Goal: Check status: Check status

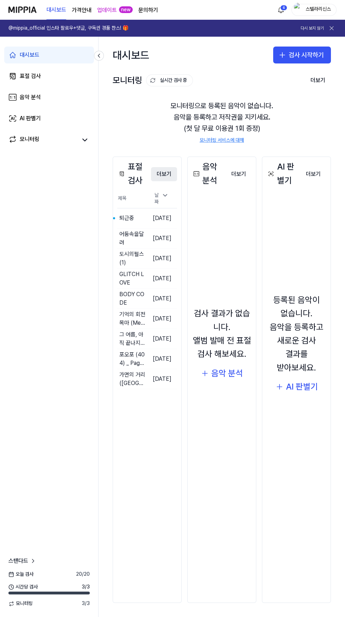
click at [172, 177] on button "더보기" at bounding box center [164, 174] width 26 height 14
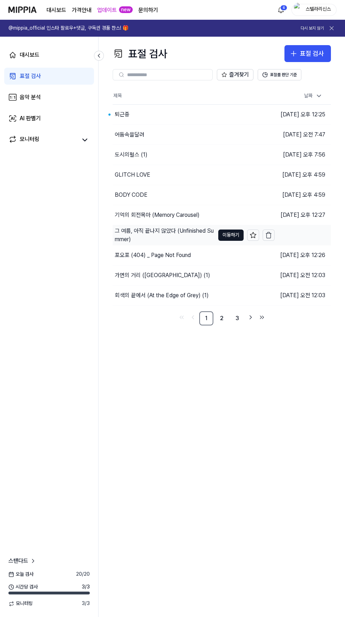
click at [206, 238] on td "그 여름, 아직 끝나지 않았다 (Unfinished Summer) 이동하기" at bounding box center [194, 235] width 162 height 20
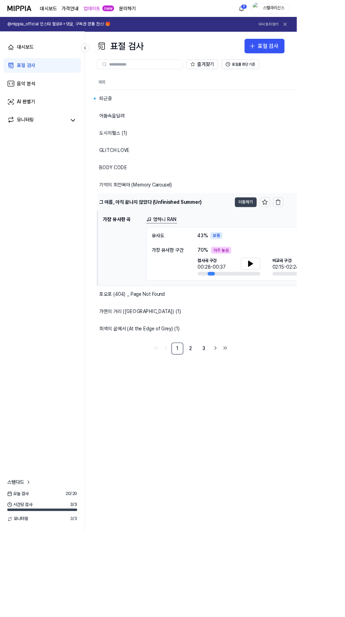
click at [287, 234] on button "이동하기" at bounding box center [285, 234] width 25 height 11
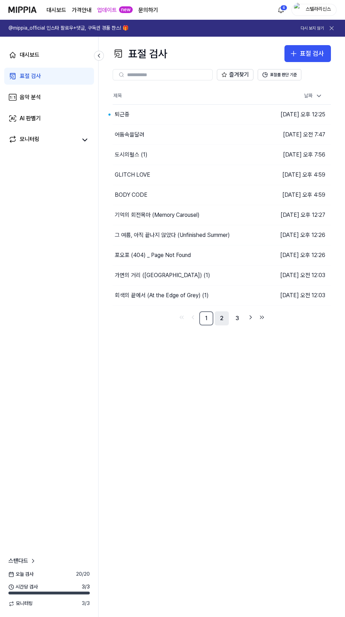
click at [223, 320] on link "2" at bounding box center [222, 318] width 14 height 14
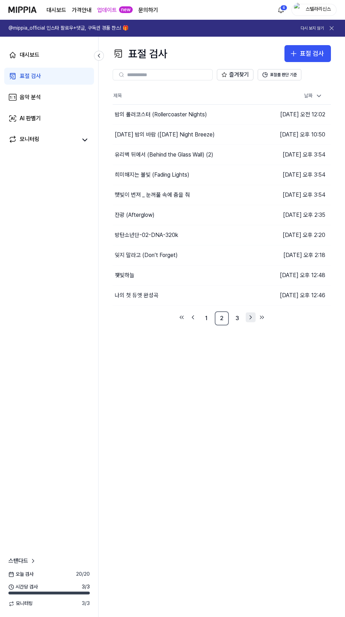
click at [251, 317] on icon "Go to next page" at bounding box center [250, 317] width 7 height 8
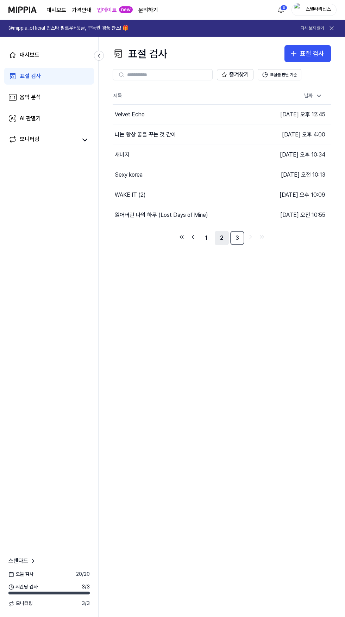
click at [222, 238] on link "2" at bounding box center [222, 238] width 14 height 14
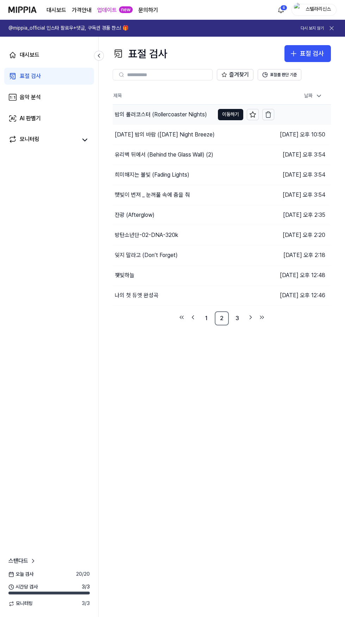
click at [205, 120] on td "밤의 롤러코스터 (Rollercoaster Nights) 이동하기" at bounding box center [194, 115] width 162 height 20
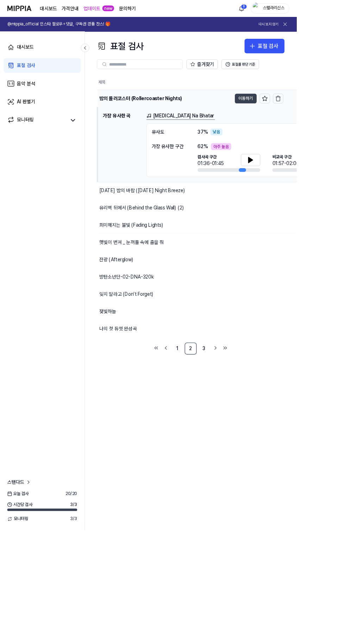
click at [289, 116] on button "이동하기" at bounding box center [285, 114] width 25 height 11
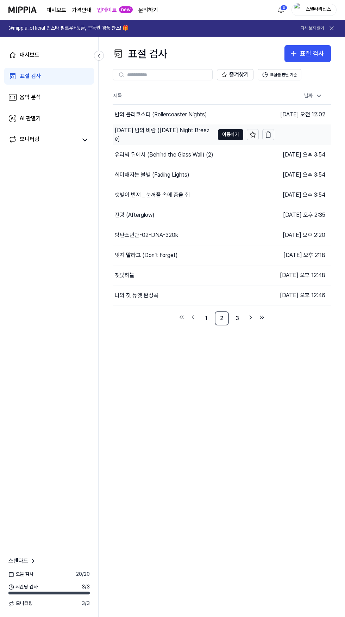
click at [190, 135] on div "[DATE] 밤의 바람 ([DATE] Night Breeze)" at bounding box center [165, 134] width 100 height 17
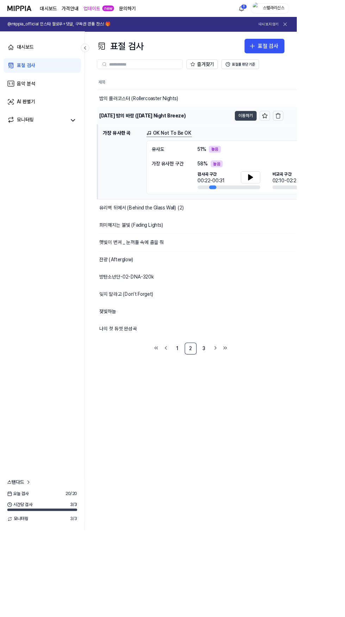
click at [285, 135] on button "이동하기" at bounding box center [285, 134] width 25 height 11
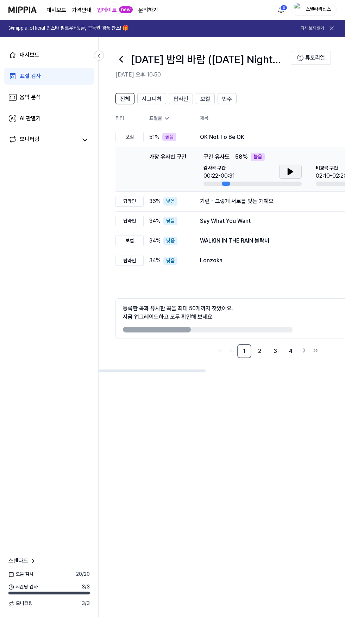
click at [290, 172] on icon at bounding box center [290, 171] width 5 height 6
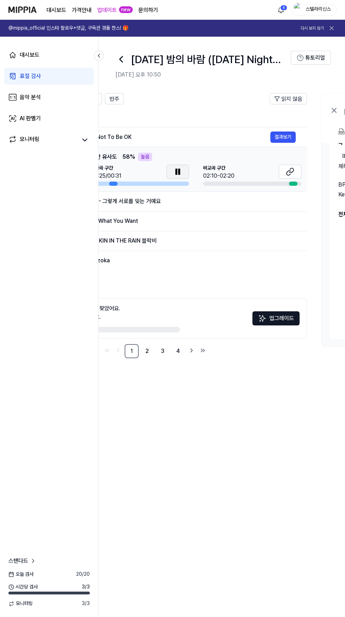
scroll to position [0, 117]
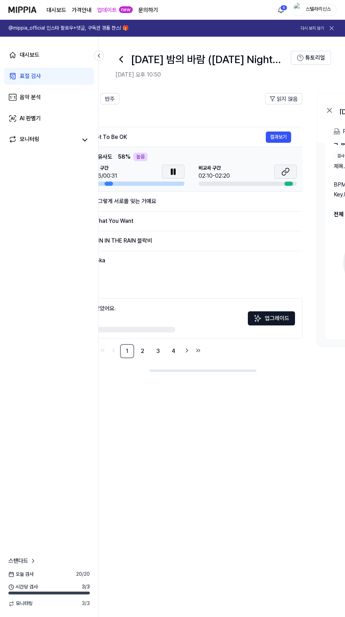
click at [286, 172] on icon at bounding box center [286, 171] width 8 height 8
click at [60, 53] on link "대시보드" at bounding box center [49, 55] width 90 height 17
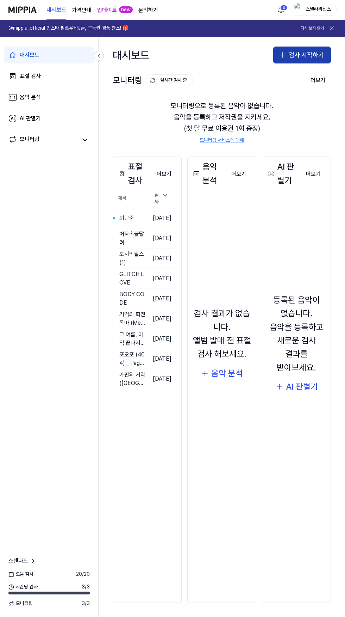
click at [307, 55] on button "검사 시작하기" at bounding box center [302, 55] width 58 height 17
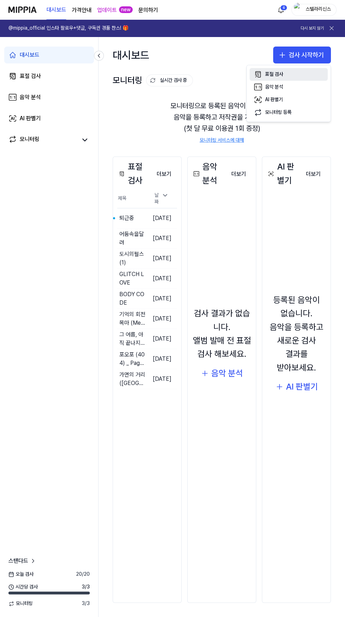
click at [287, 69] on button "표절 검사" at bounding box center [289, 74] width 78 height 13
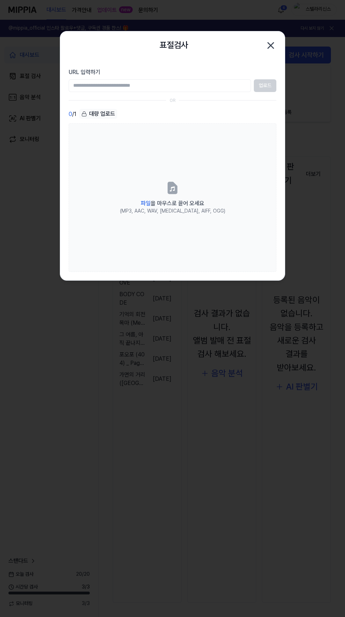
click at [100, 112] on div "대량 업로드" at bounding box center [98, 114] width 38 height 10
click at [100, 118] on div "대량 업로드" at bounding box center [98, 114] width 38 height 10
click at [104, 113] on div "대량 업로드" at bounding box center [98, 114] width 38 height 10
click at [99, 112] on div "대량 업로드" at bounding box center [98, 114] width 38 height 10
click at [99, 116] on div "대량 업로드" at bounding box center [98, 114] width 38 height 10
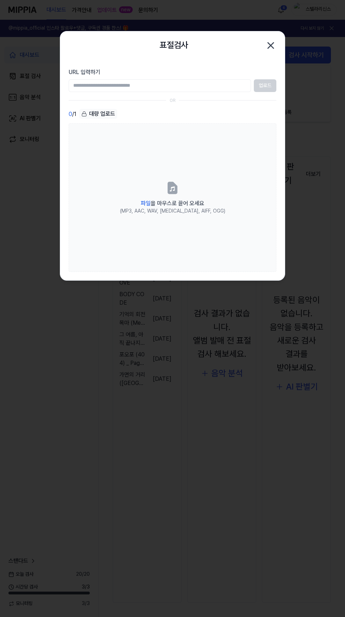
click at [199, 86] on input "URL 입력하기" at bounding box center [160, 85] width 183 height 13
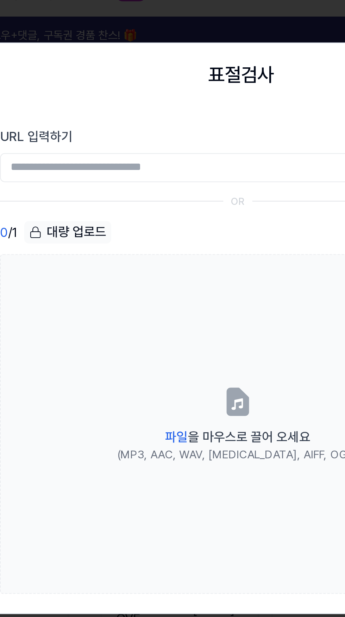
click at [145, 97] on section "URL 입력하기 업로드 OR 0 / 1 대량 업로드 파일 을 마우스로 끌어 오세요 (MP3, AAC, WAV, [MEDICAL_DATA], A…" at bounding box center [172, 170] width 225 height 221
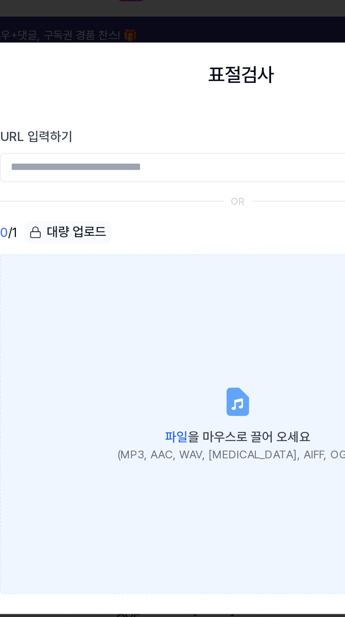
click at [174, 190] on icon at bounding box center [172, 188] width 5 height 5
click at [0, 0] on input "파일 을 마우스로 끌어 오세요 (MP3, AAC, WAV, [MEDICAL_DATA], AIFF, OGG)" at bounding box center [0, 0] width 0 height 0
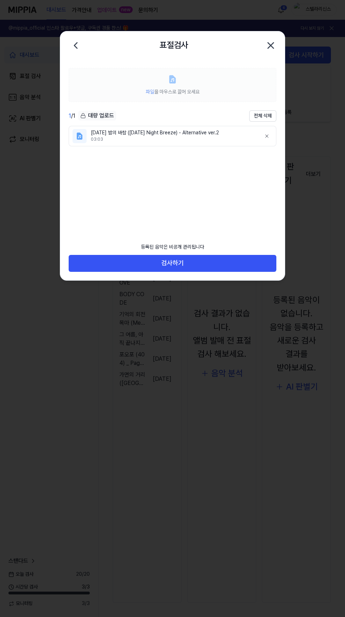
click at [173, 89] on span "파일 을 마우스로 끌어 오세요" at bounding box center [173, 92] width 54 height 6
click at [175, 77] on icon at bounding box center [173, 79] width 10 height 10
click at [176, 87] on div "파일 을 마우스로 끌어 오세요" at bounding box center [173, 91] width 54 height 8
click at [173, 79] on icon at bounding box center [173, 80] width 4 height 4
click at [173, 78] on icon at bounding box center [173, 79] width 6 height 8
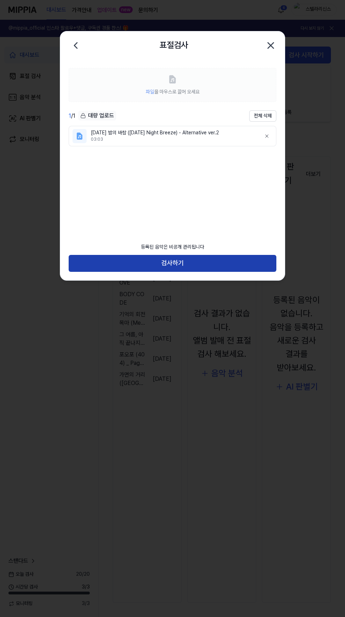
click at [212, 260] on button "검사하기" at bounding box center [173, 263] width 208 height 17
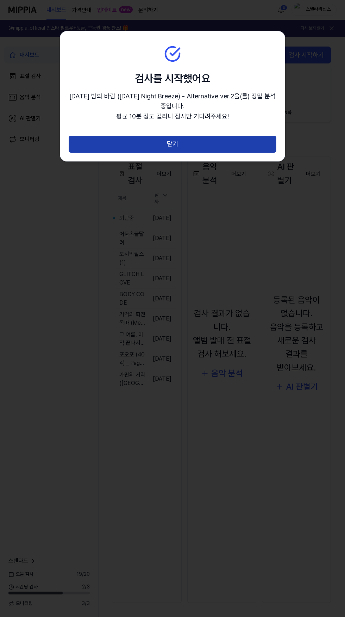
click at [239, 140] on button "닫기" at bounding box center [173, 144] width 208 height 17
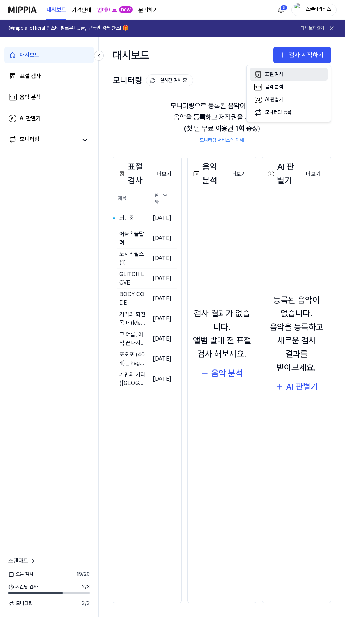
click at [276, 75] on div "표절 검사" at bounding box center [274, 74] width 18 height 7
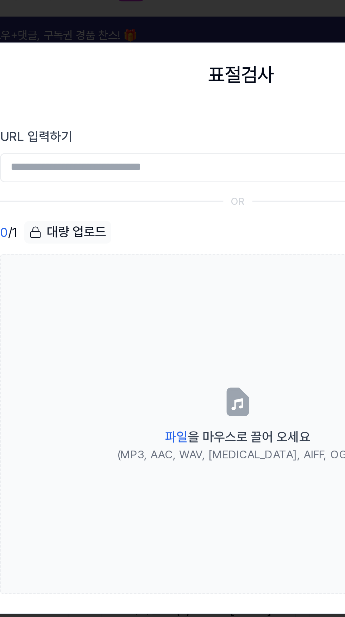
click at [149, 110] on div "0 / 1 대량 업로드" at bounding box center [173, 114] width 208 height 10
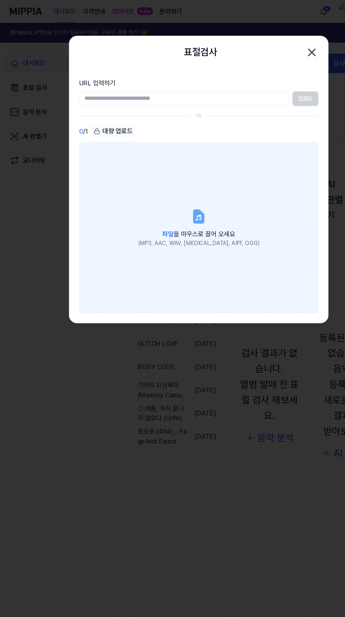
click at [173, 197] on label "파일 을 마우스로 끌어 오세요 (MP3, AAC, WAV, [MEDICAL_DATA], AIFF, OGG)" at bounding box center [173, 197] width 208 height 148
click at [0, 0] on input "파일 을 마우스로 끌어 오세요 (MP3, AAC, WAV, [MEDICAL_DATA], AIFF, OGG)" at bounding box center [0, 0] width 0 height 0
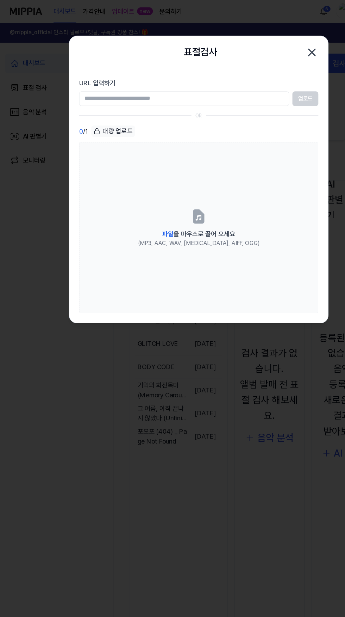
click at [219, 485] on div at bounding box center [172, 308] width 345 height 617
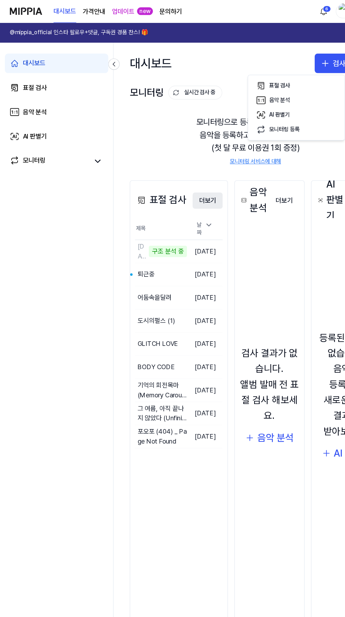
click at [179, 175] on button "더보기" at bounding box center [180, 174] width 26 height 14
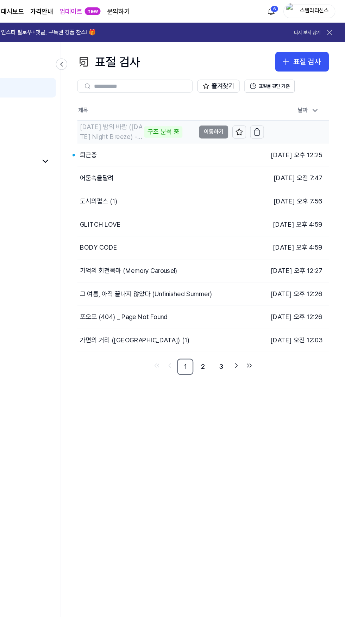
click at [153, 117] on div "[DATE] 밤의 바람 ([DATE] Night Breeze) - Alternative ver.2" at bounding box center [142, 114] width 54 height 17
click at [311, 53] on div "표절 검사" at bounding box center [312, 54] width 24 height 10
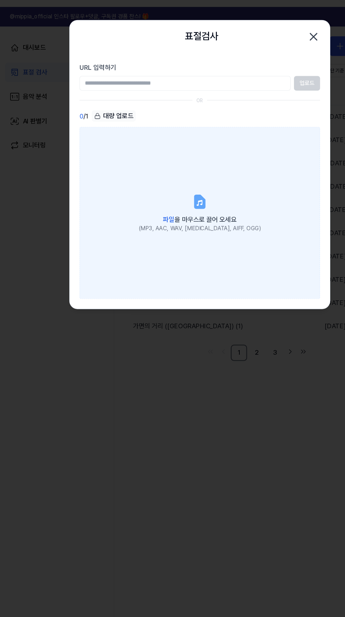
click at [175, 197] on label "파일 을 마우스로 끌어 오세요 (MP3, AAC, WAV, [MEDICAL_DATA], AIFF, OGG)" at bounding box center [173, 197] width 208 height 148
click at [0, 0] on input "파일 을 마우스로 끌어 오세요 (MP3, AAC, WAV, [MEDICAL_DATA], AIFF, OGG)" at bounding box center [0, 0] width 0 height 0
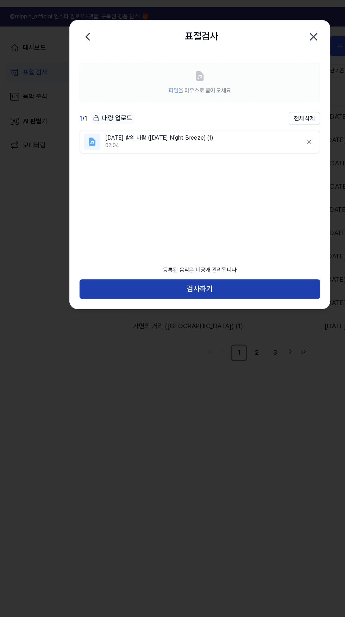
click at [245, 265] on button "검사하기" at bounding box center [173, 263] width 208 height 17
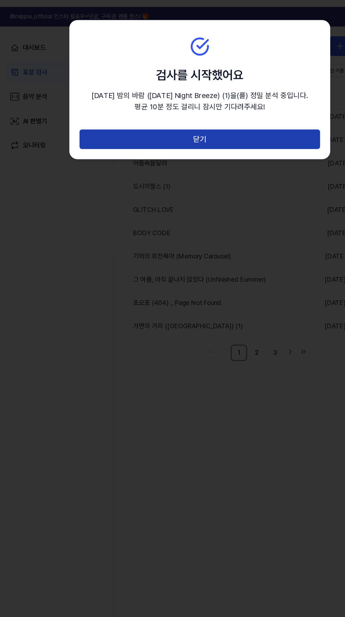
click at [227, 136] on button "닫기" at bounding box center [173, 133] width 208 height 17
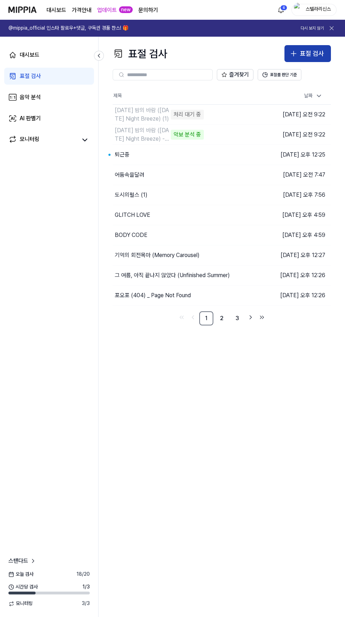
click at [320, 49] on div "표절 검사" at bounding box center [312, 54] width 24 height 10
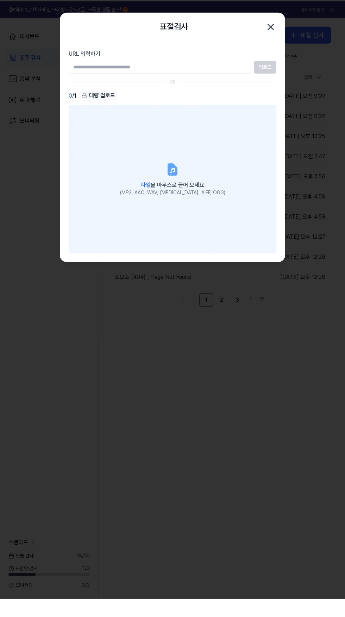
click at [181, 193] on label "파일 을 마우스로 끌어 오세요 (MP3, AAC, WAV, [MEDICAL_DATA], AIFF, OGG)" at bounding box center [173, 197] width 208 height 148
click at [0, 0] on input "파일 을 마우스로 끌어 오세요 (MP3, AAC, WAV, [MEDICAL_DATA], AIFF, OGG)" at bounding box center [0, 0] width 0 height 0
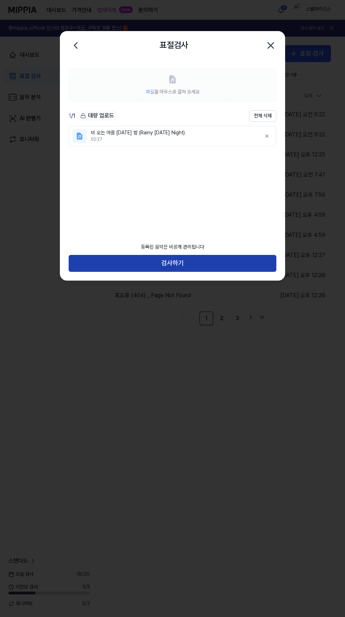
click at [214, 260] on button "검사하기" at bounding box center [173, 263] width 208 height 17
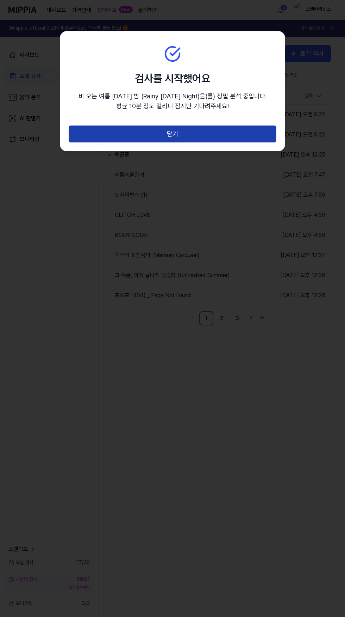
click at [232, 136] on button "닫기" at bounding box center [173, 133] width 208 height 17
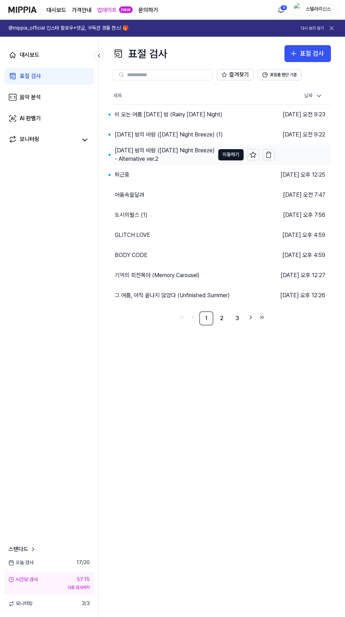
click at [139, 157] on div "[DATE] 밤의 바람 ([DATE] Night Breeze) - Alternative ver.2" at bounding box center [165, 154] width 100 height 17
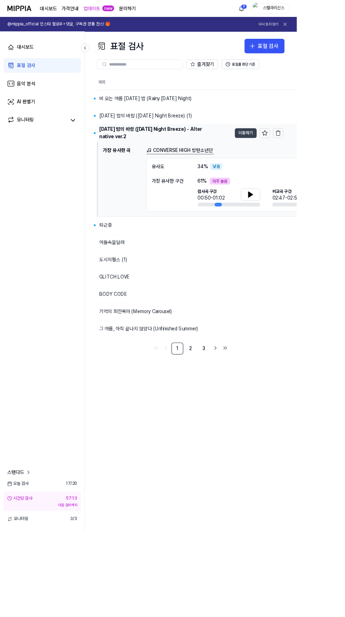
click at [285, 154] on button "이동하기" at bounding box center [285, 154] width 25 height 11
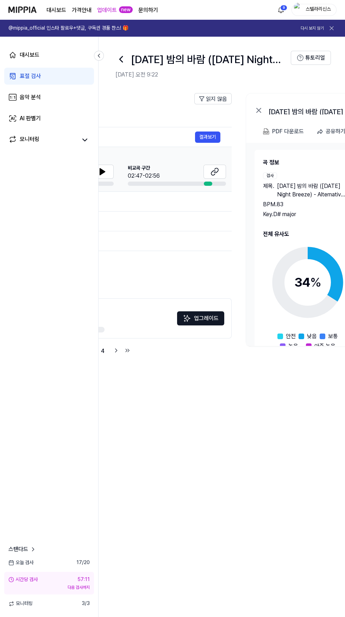
scroll to position [0, 321]
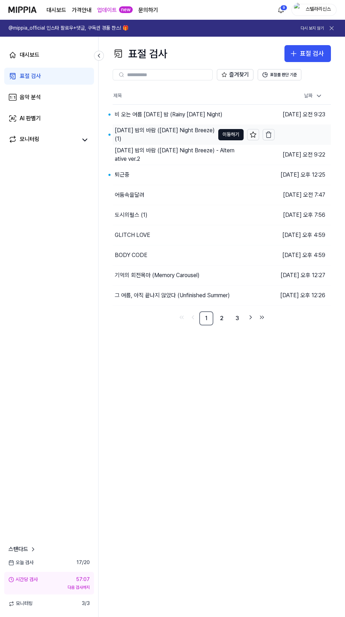
click at [132, 135] on div "[DATE] 밤의 바람 ([DATE] Night Breeze) (1)" at bounding box center [165, 134] width 100 height 17
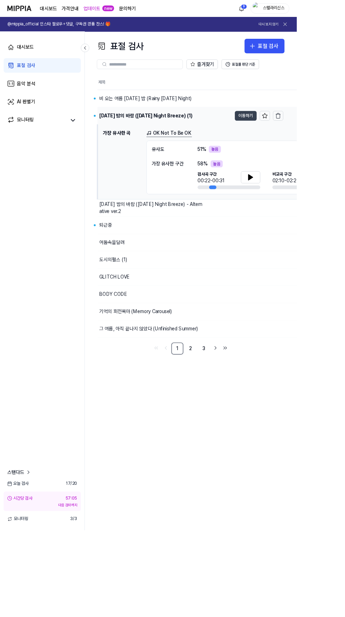
click at [284, 134] on button "이동하기" at bounding box center [285, 134] width 25 height 11
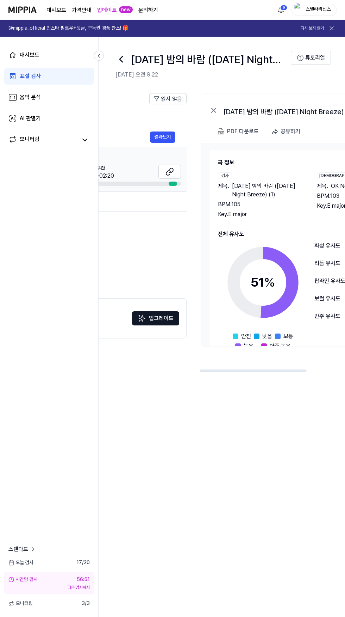
scroll to position [0, 321]
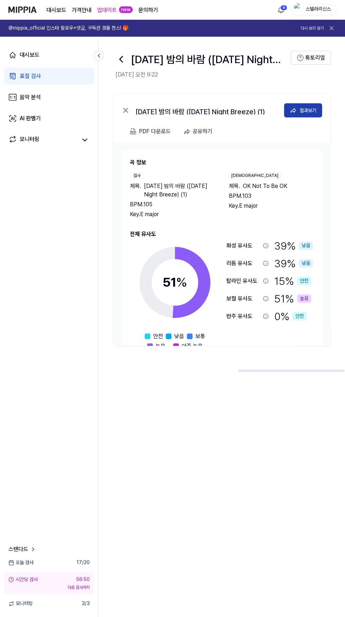
click at [298, 110] on button "결과보기" at bounding box center [303, 110] width 38 height 14
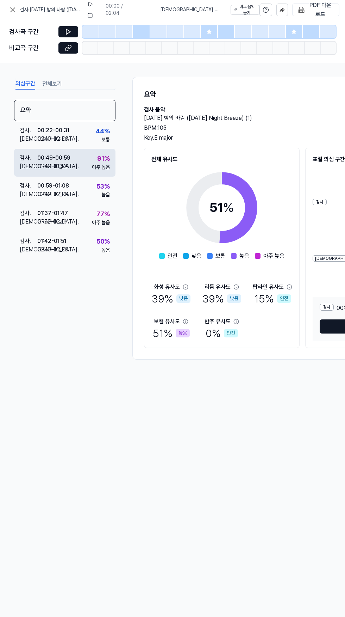
click at [54, 161] on div "00:49 - 00:59" at bounding box center [53, 158] width 33 height 8
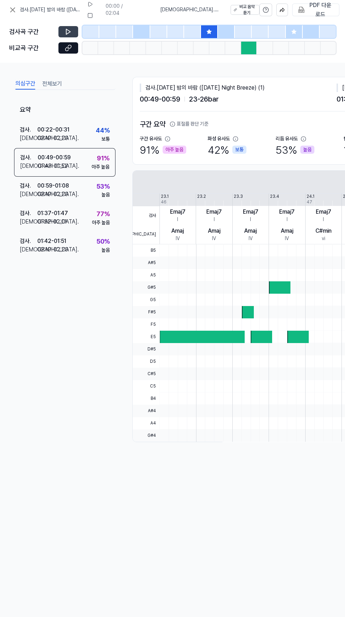
click at [66, 31] on icon at bounding box center [68, 31] width 4 height 5
click at [68, 32] on icon at bounding box center [68, 31] width 7 height 7
click at [54, 218] on div "01:52 - 02:01" at bounding box center [52, 221] width 30 height 8
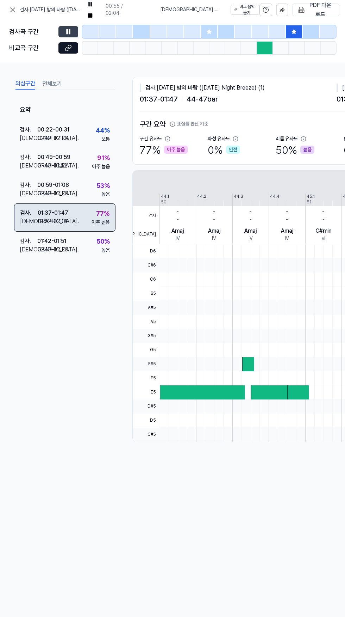
click at [85, 217] on div "검사 . 01:37 - 01:47 비교 . 01:52 - 02:01 77 % 아주 높음" at bounding box center [64, 217] width 101 height 28
click at [80, 225] on div "검사 . 01:37 - 01:47 비교 . 01:52 - 02:01 77 % 아주 높음" at bounding box center [64, 217] width 101 height 28
click at [68, 32] on icon at bounding box center [68, 31] width 7 height 7
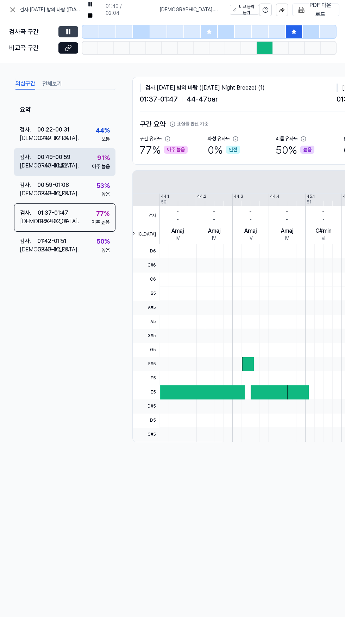
click at [66, 164] on div "01:43 - 01:52" at bounding box center [52, 165] width 30 height 8
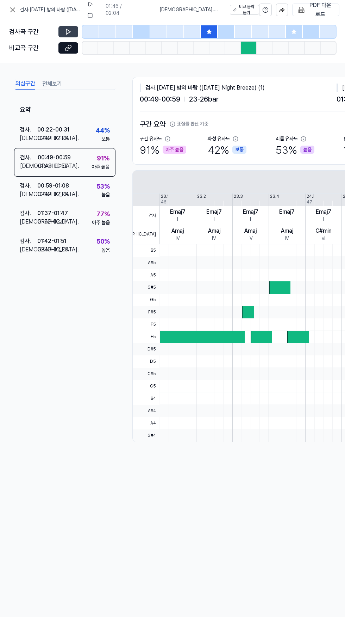
click at [68, 32] on icon at bounding box center [68, 31] width 7 height 7
click at [66, 46] on icon at bounding box center [68, 47] width 7 height 7
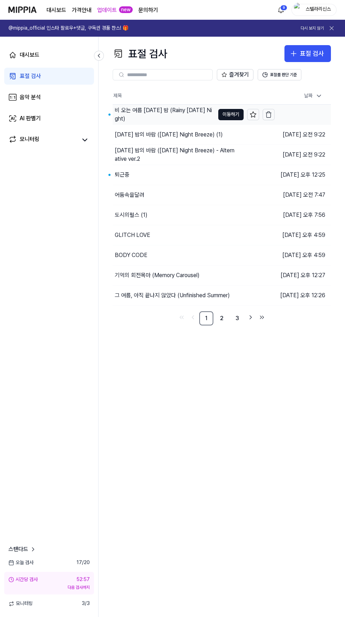
click at [128, 114] on div "비 오는 여름 [DATE] 밤 (Rainy [DATE] Night)" at bounding box center [165, 114] width 100 height 17
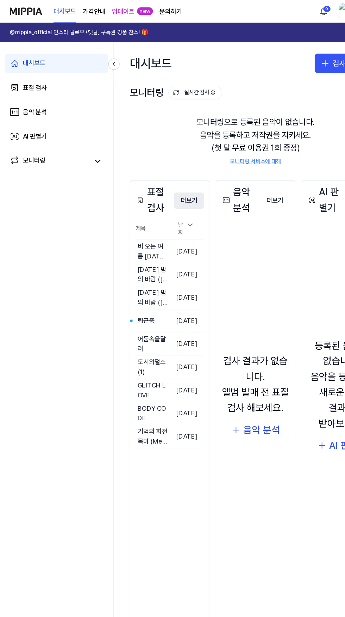
click at [164, 174] on button "더보기" at bounding box center [164, 174] width 26 height 14
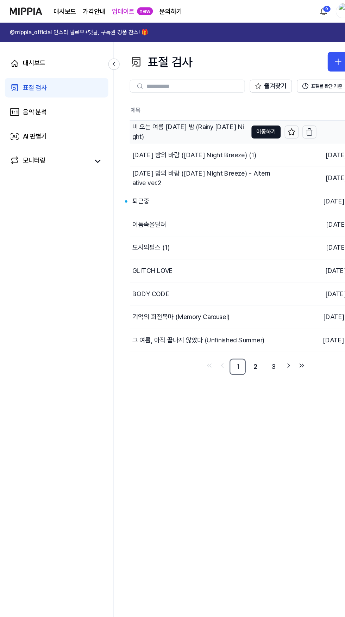
click at [149, 115] on div "비 오는 여름 [DATE] 밤 (Rainy [DATE] Night)" at bounding box center [165, 114] width 100 height 17
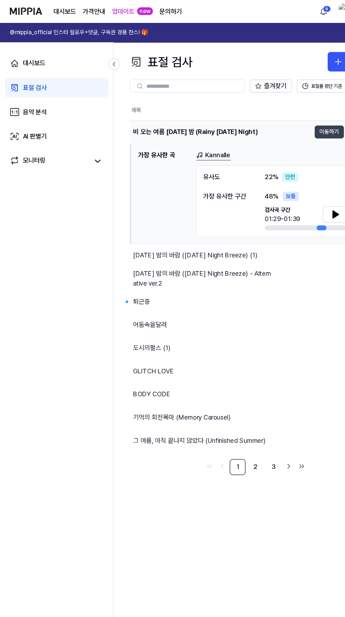
click at [279, 111] on button "이동하기" at bounding box center [285, 114] width 25 height 11
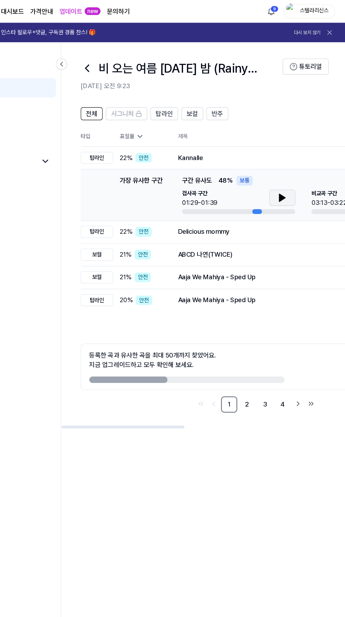
click at [291, 174] on icon at bounding box center [291, 171] width 8 height 8
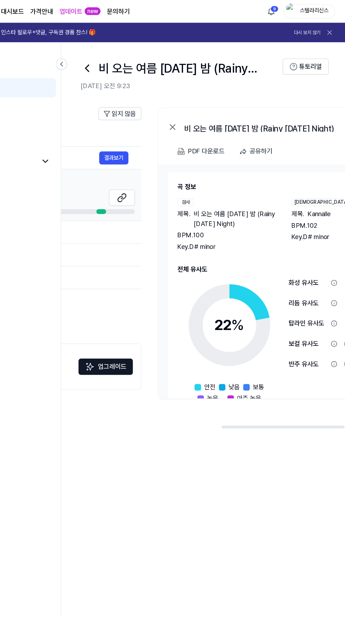
scroll to position [0, 321]
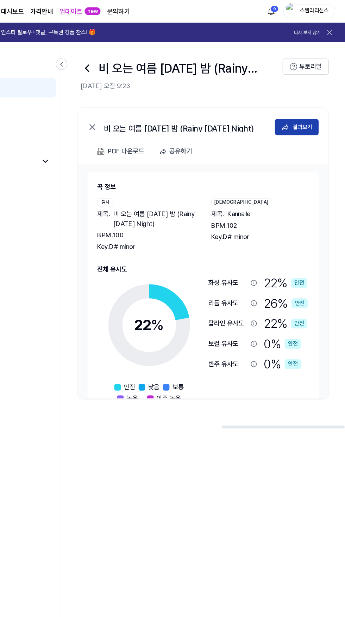
click at [298, 110] on button "결과보기" at bounding box center [303, 110] width 38 height 14
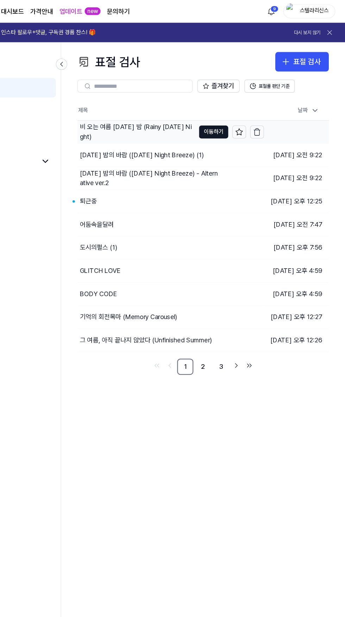
click at [181, 117] on div "비 오는 여름 [DATE] 밤 (Rainy [DATE] Night)" at bounding box center [165, 114] width 100 height 17
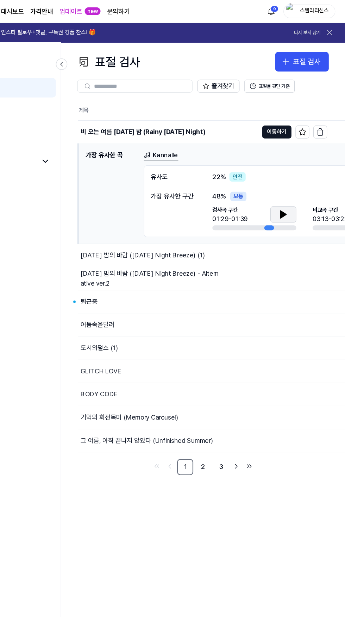
click at [290, 189] on icon at bounding box center [292, 186] width 8 height 8
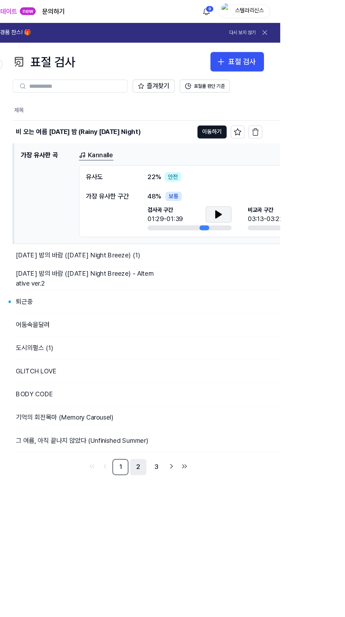
click at [223, 404] on link "2" at bounding box center [222, 405] width 14 height 14
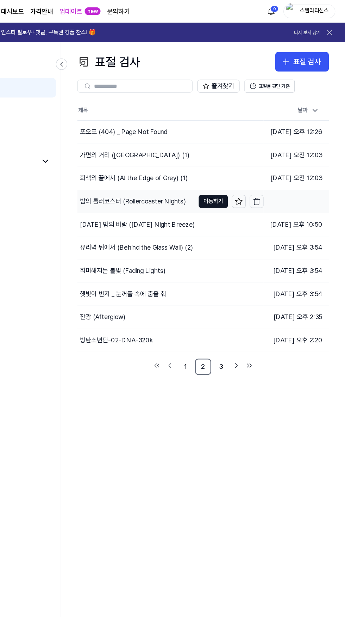
click at [133, 172] on div "밤의 롤러코스터 (Rollercoaster Nights)" at bounding box center [161, 175] width 92 height 8
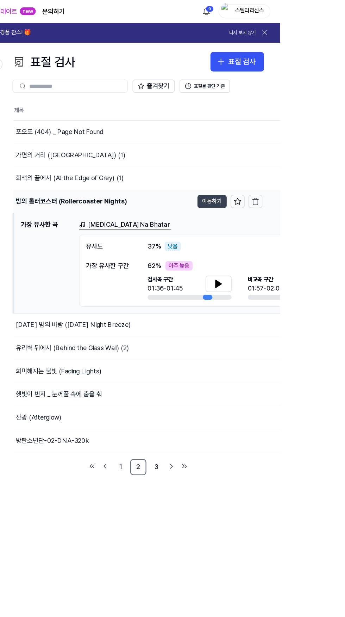
click at [285, 174] on button "이동하기" at bounding box center [285, 174] width 25 height 11
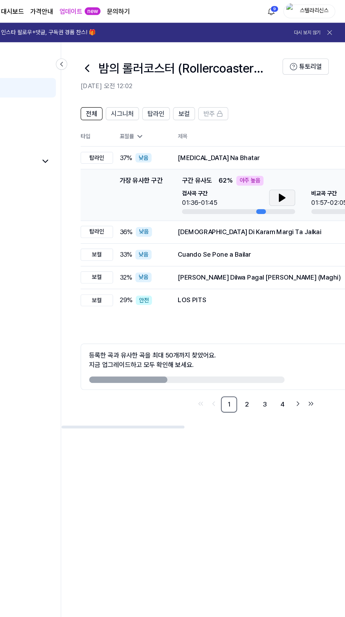
click at [289, 173] on icon at bounding box center [290, 171] width 5 height 6
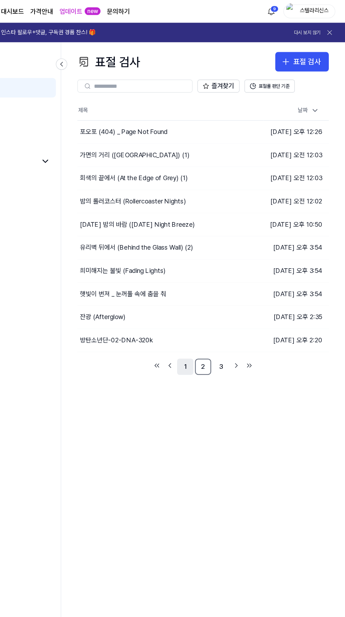
click at [207, 318] on link "1" at bounding box center [206, 318] width 14 height 14
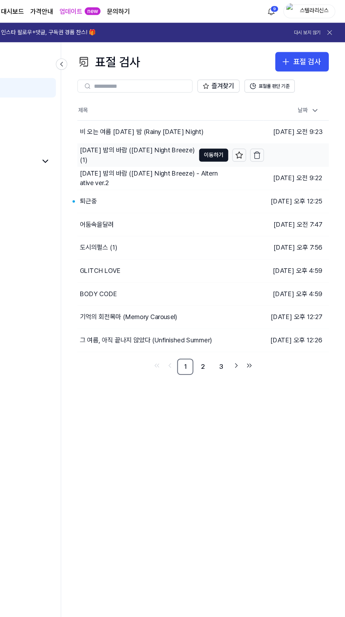
click at [136, 134] on div "[DATE] 밤의 바람 ([DATE] Night Breeze) (1)" at bounding box center [165, 134] width 100 height 17
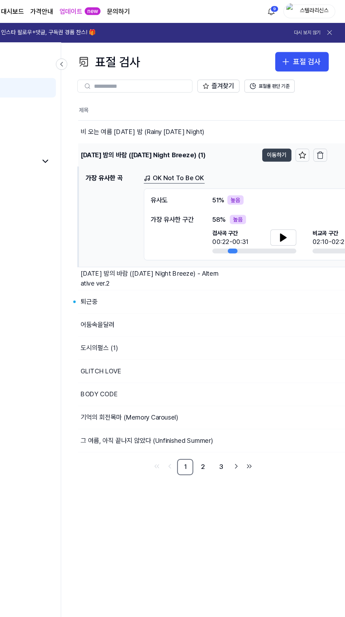
click at [287, 137] on button "이동하기" at bounding box center [285, 134] width 25 height 11
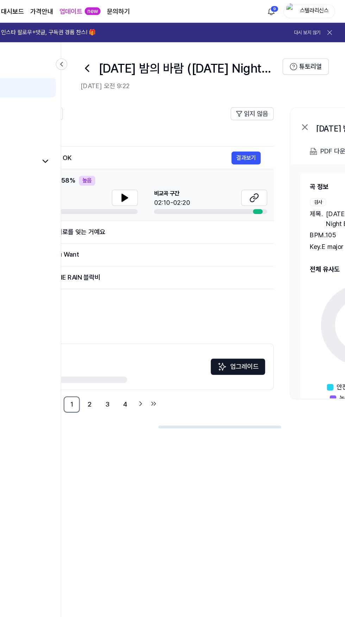
scroll to position [0, 321]
